Goal: Task Accomplishment & Management: Complete application form

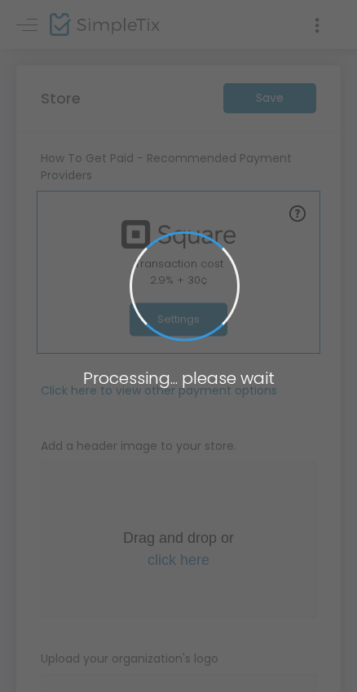
type input "[URL]"
radio input "true"
radio input "false"
radio input "true"
type input "HCC Arena Events"
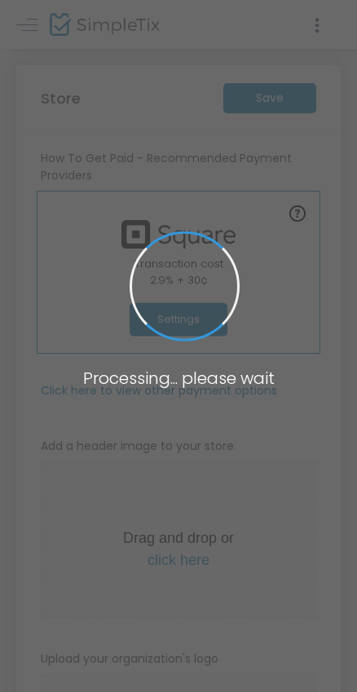
type input "2546813593"
type input "www.facebook.com/HCCarena"
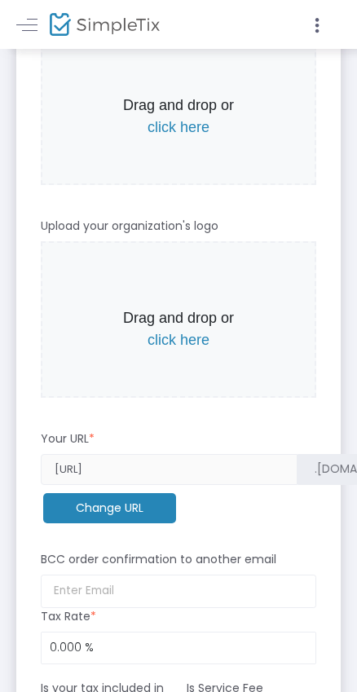
scroll to position [434, 0]
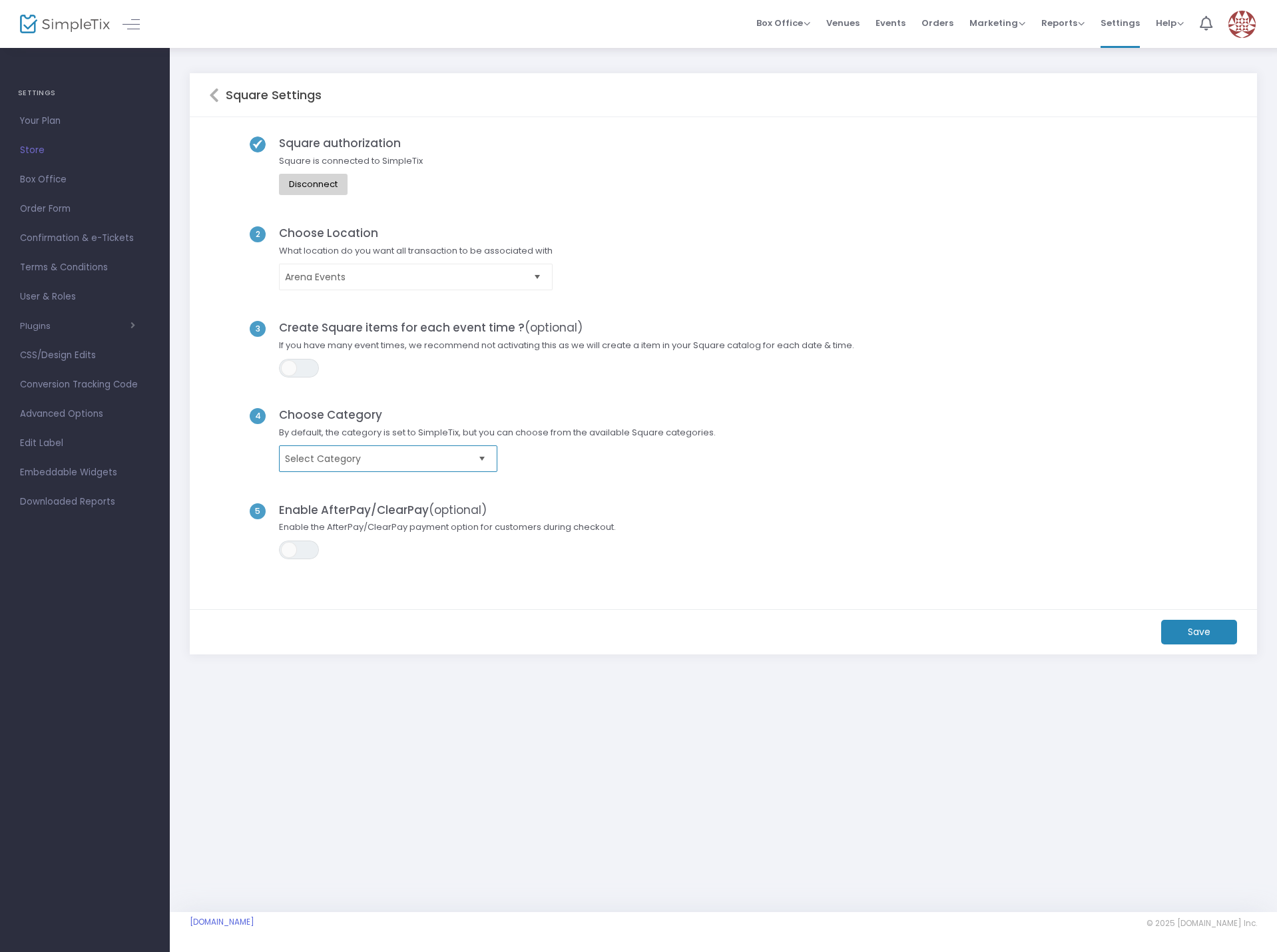
click at [356, 460] on span "Select Category" at bounding box center [379, 458] width 188 height 13
click at [805, 512] on div "5 Enable AfterPay/ClearPay (optional) Enable the AfterPay/ClearPay payment opti…" at bounding box center [724, 547] width 1029 height 87
click at [797, 25] on span "Box Office" at bounding box center [784, 22] width 54 height 12
click at [797, 38] on li "Sell Tickets" at bounding box center [804, 45] width 96 height 26
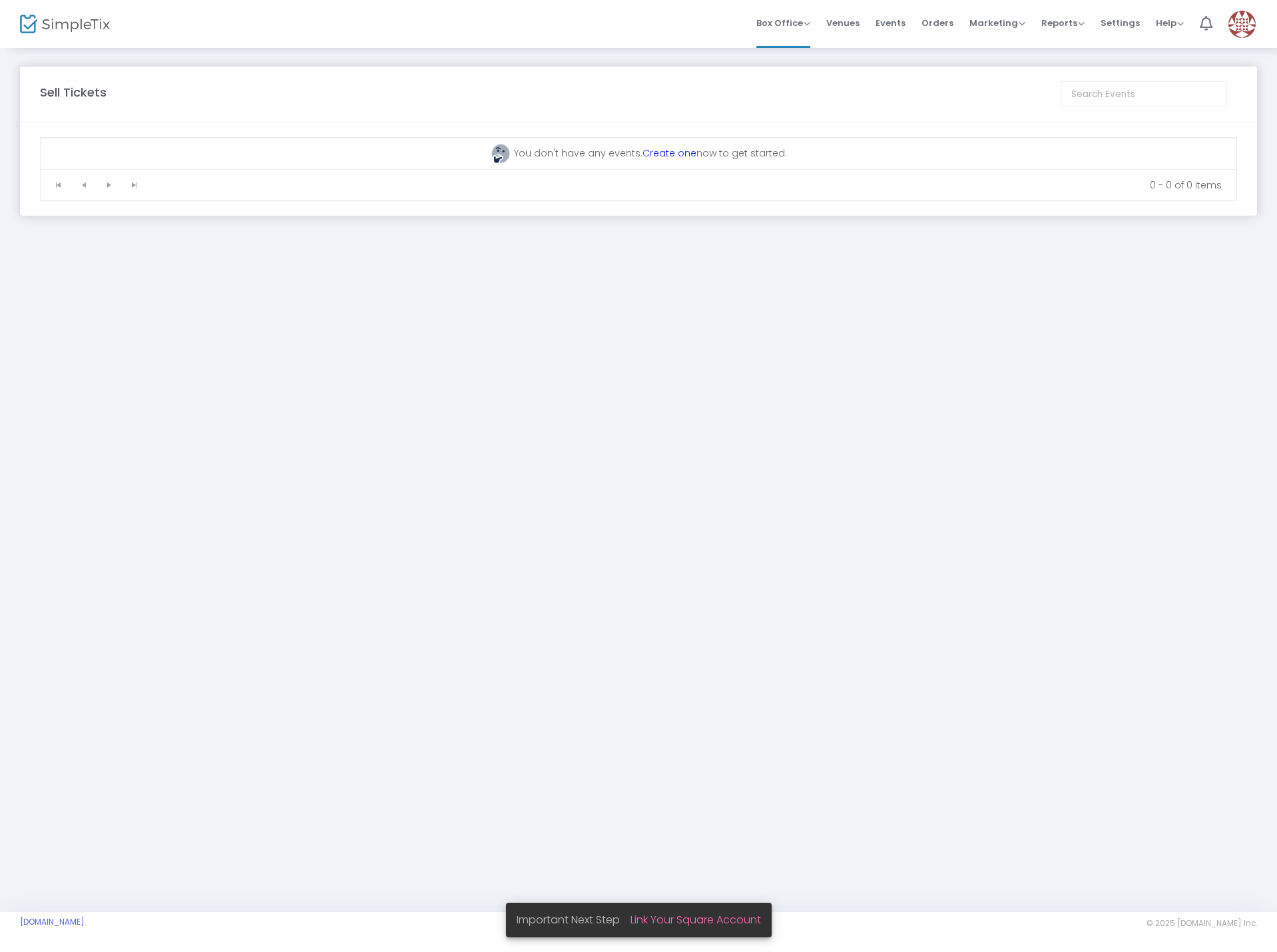
click at [692, 154] on link "Create one" at bounding box center [669, 153] width 54 height 13
